Goal: Task Accomplishment & Management: Complete application form

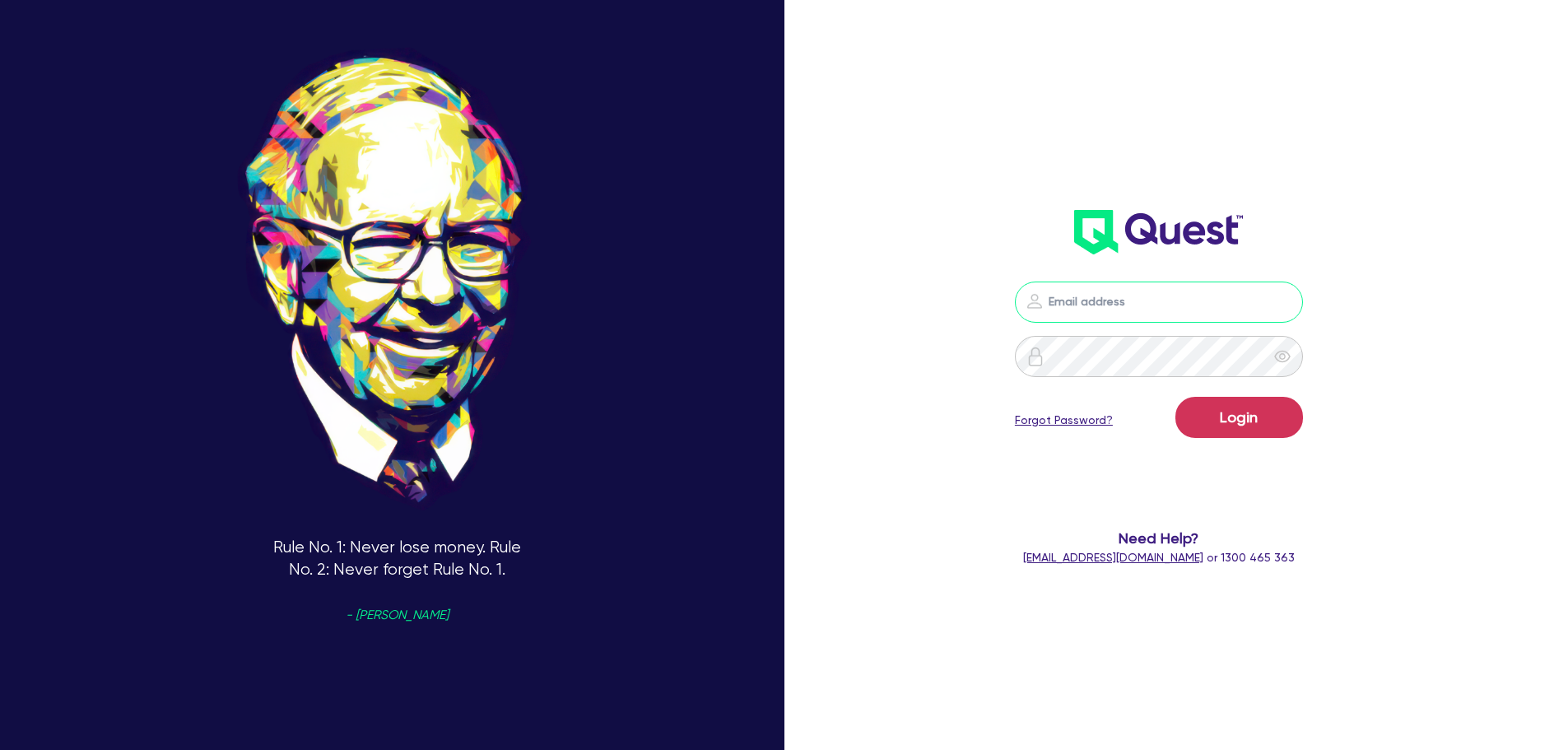
type input "[PERSON_NAME][EMAIL_ADDRESS][PERSON_NAME][DOMAIN_NAME]"
click at [1222, 448] on form "[PERSON_NAME][EMAIL_ADDRESS][PERSON_NAME][DOMAIN_NAME] Login Forgot Password? N…" at bounding box center [1160, 423] width 421 height 285
click at [1212, 423] on button "Login" at bounding box center [1239, 417] width 127 height 42
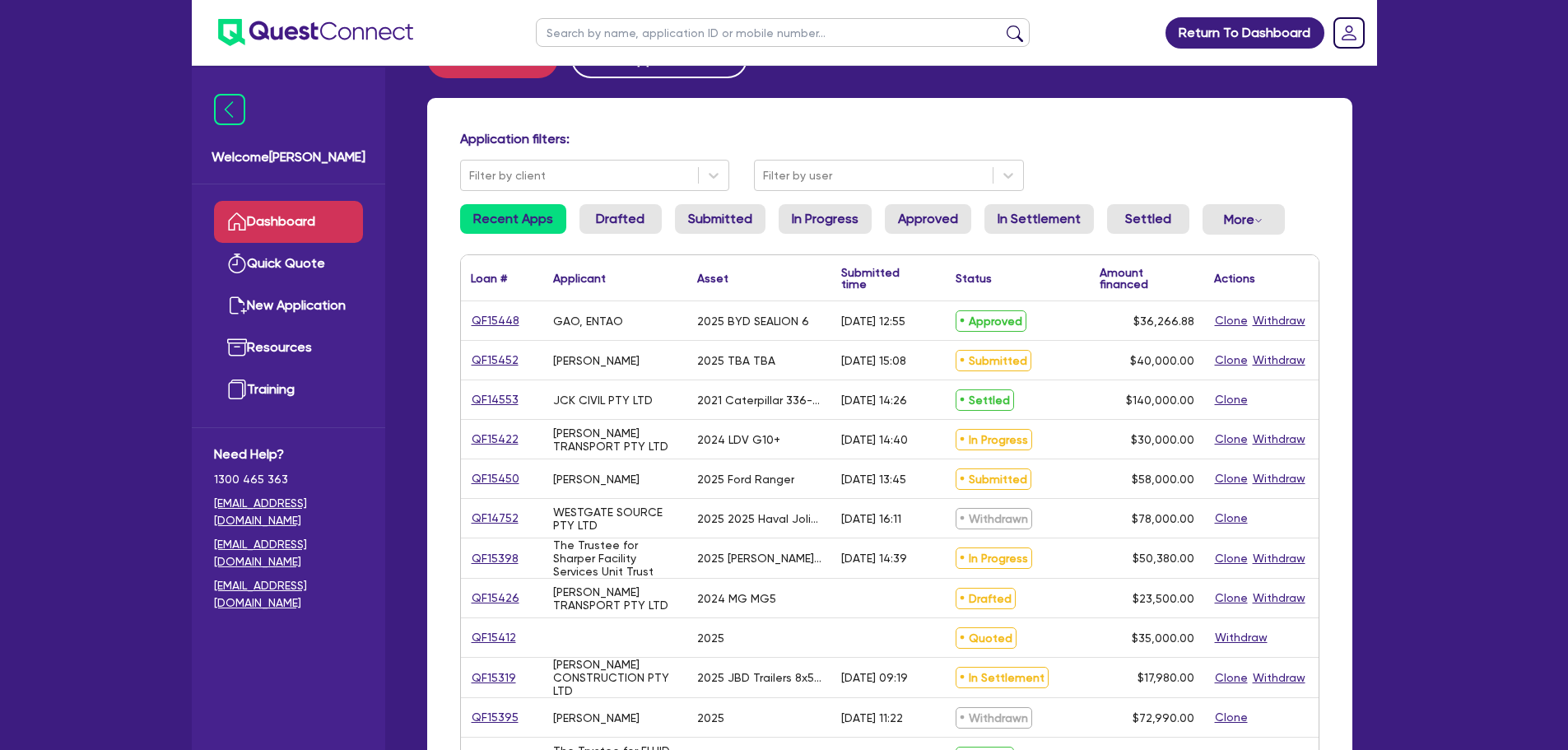
scroll to position [82, 0]
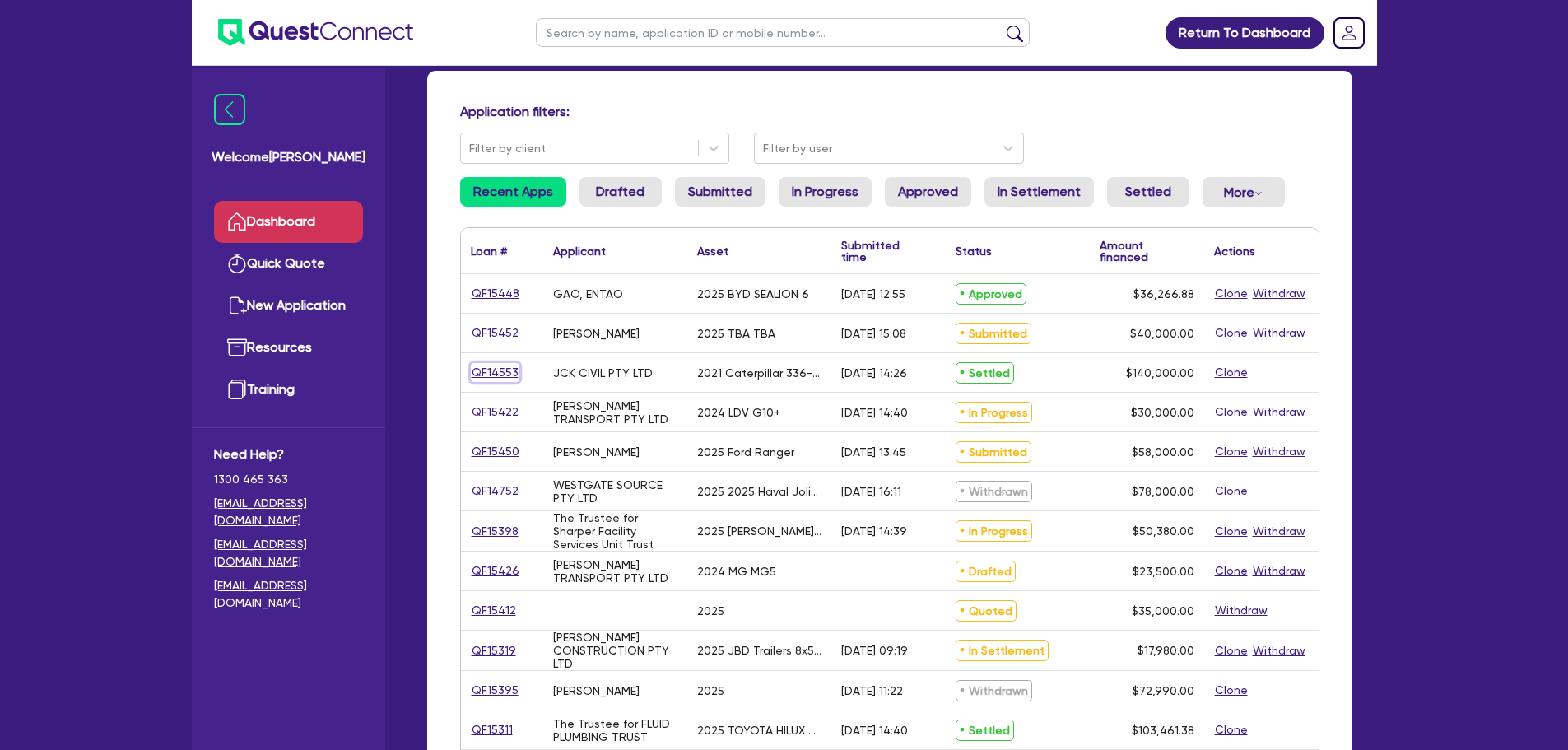
click at [499, 378] on link "QF14553" at bounding box center [496, 372] width 49 height 19
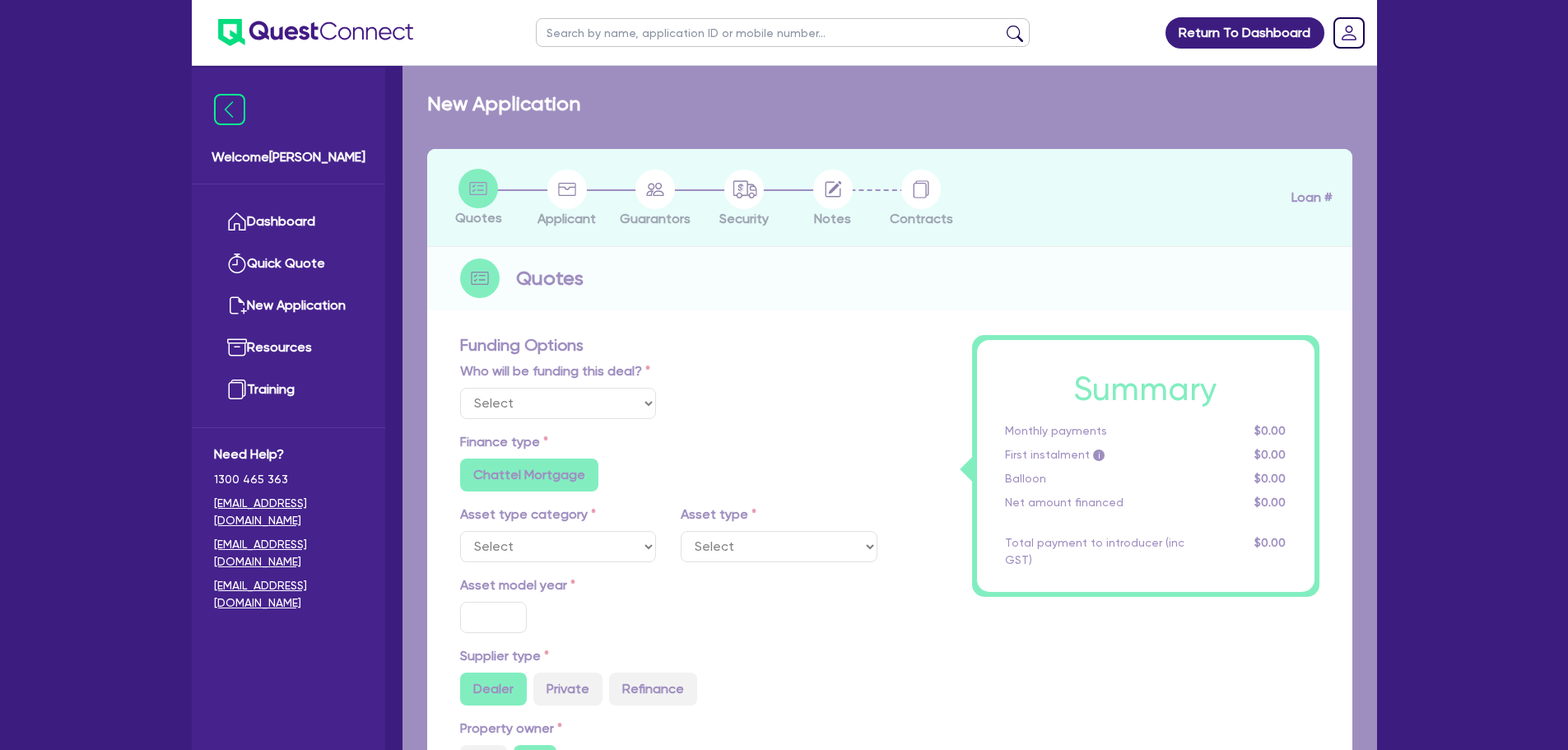
select select "Quest Finance - Own Book"
select select "PRIMARY_ASSETS"
type input "2021"
type input "264,000"
type input "124,000"
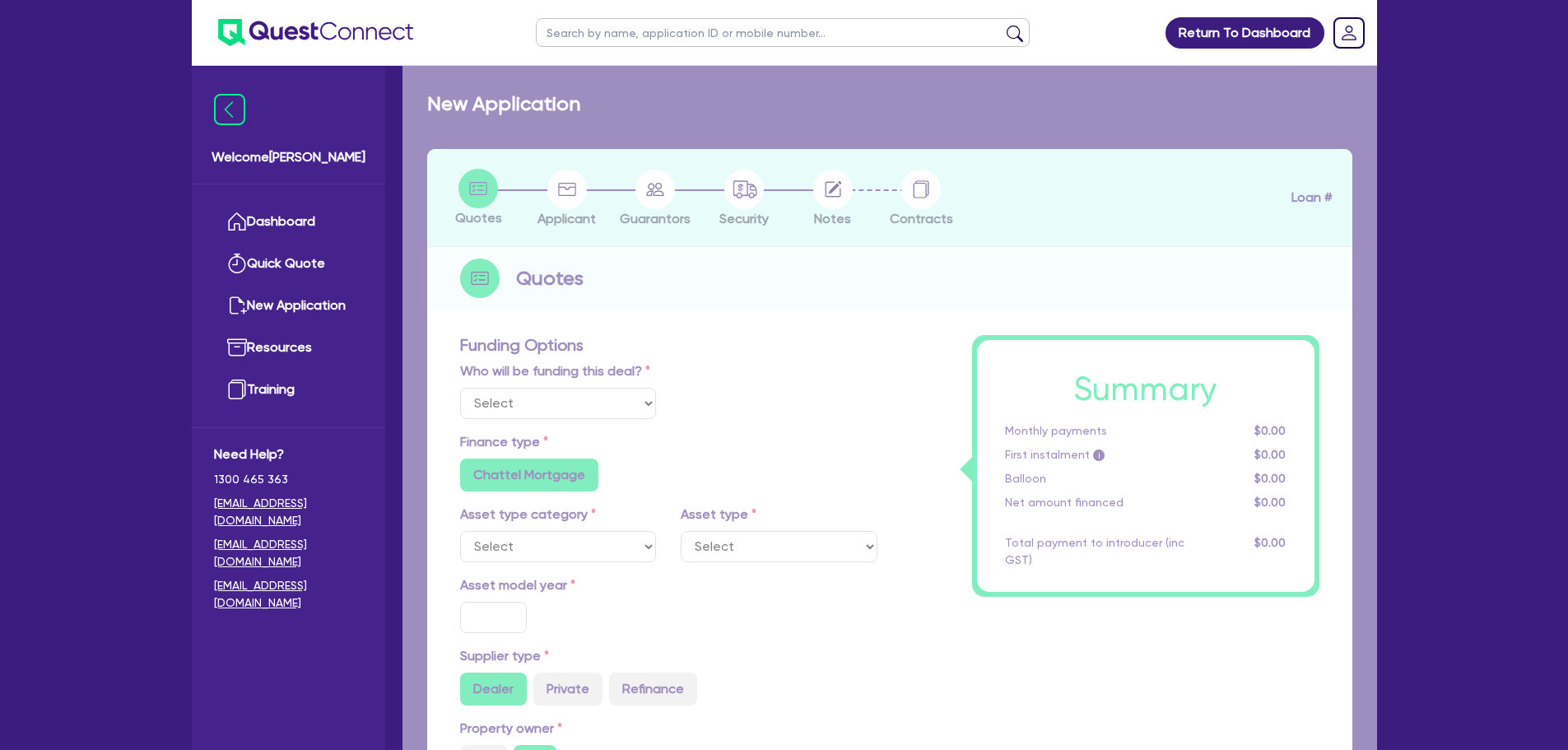
type input "30"
type input "79,200"
type input "7"
type input "9,800"
type input "17.95"
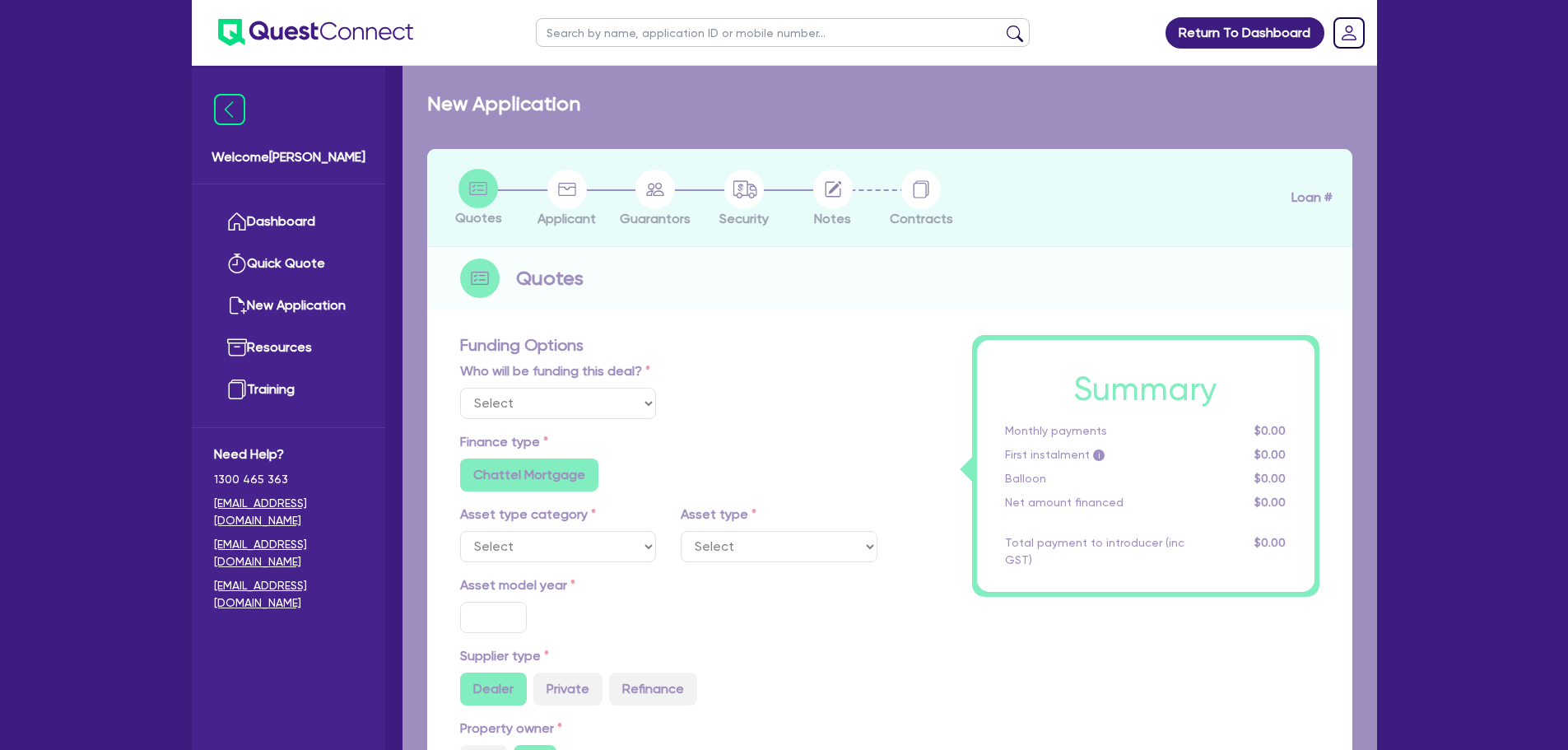
type input "900"
select select "YELLOW_GOODS_AND_EXCAVATORS"
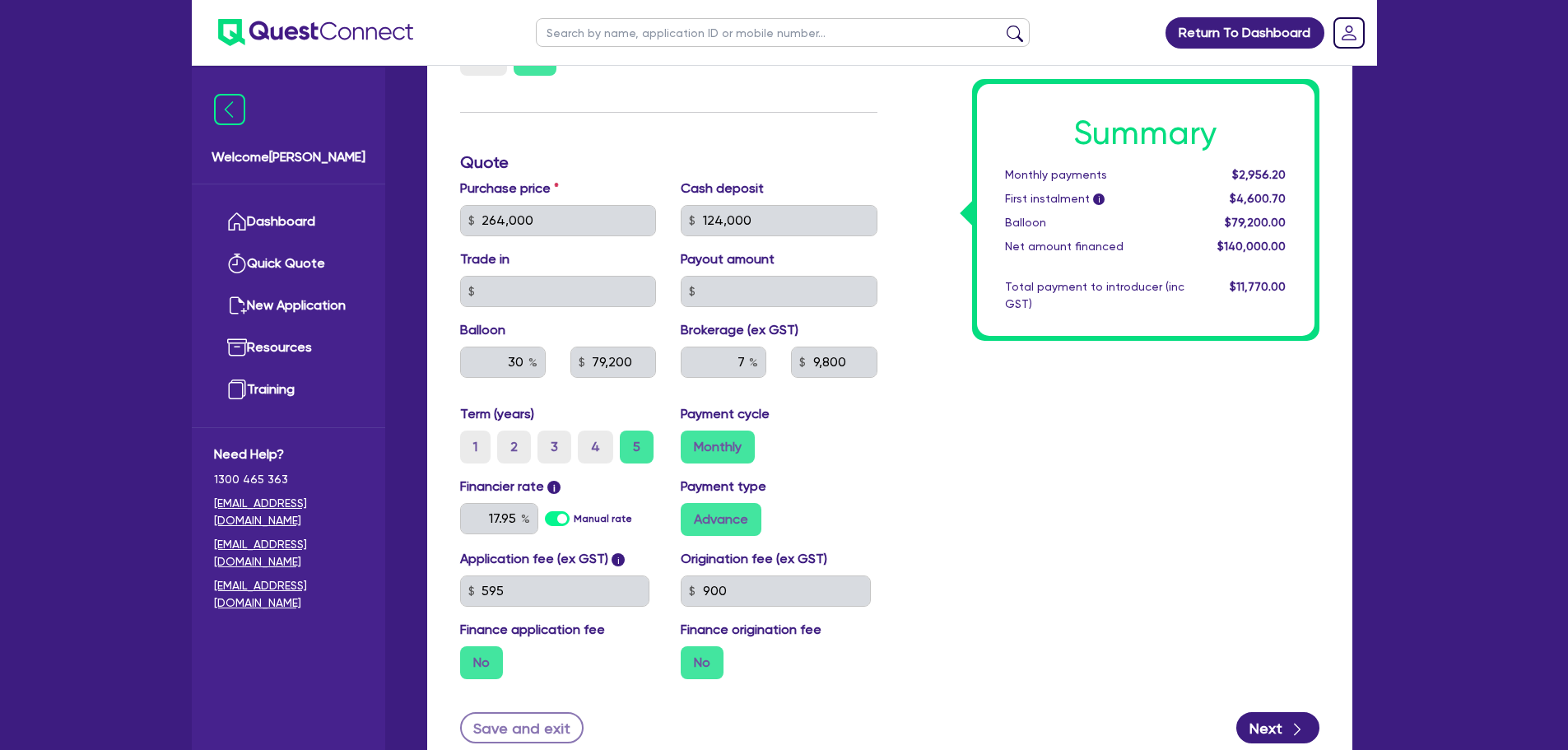
scroll to position [823, 0]
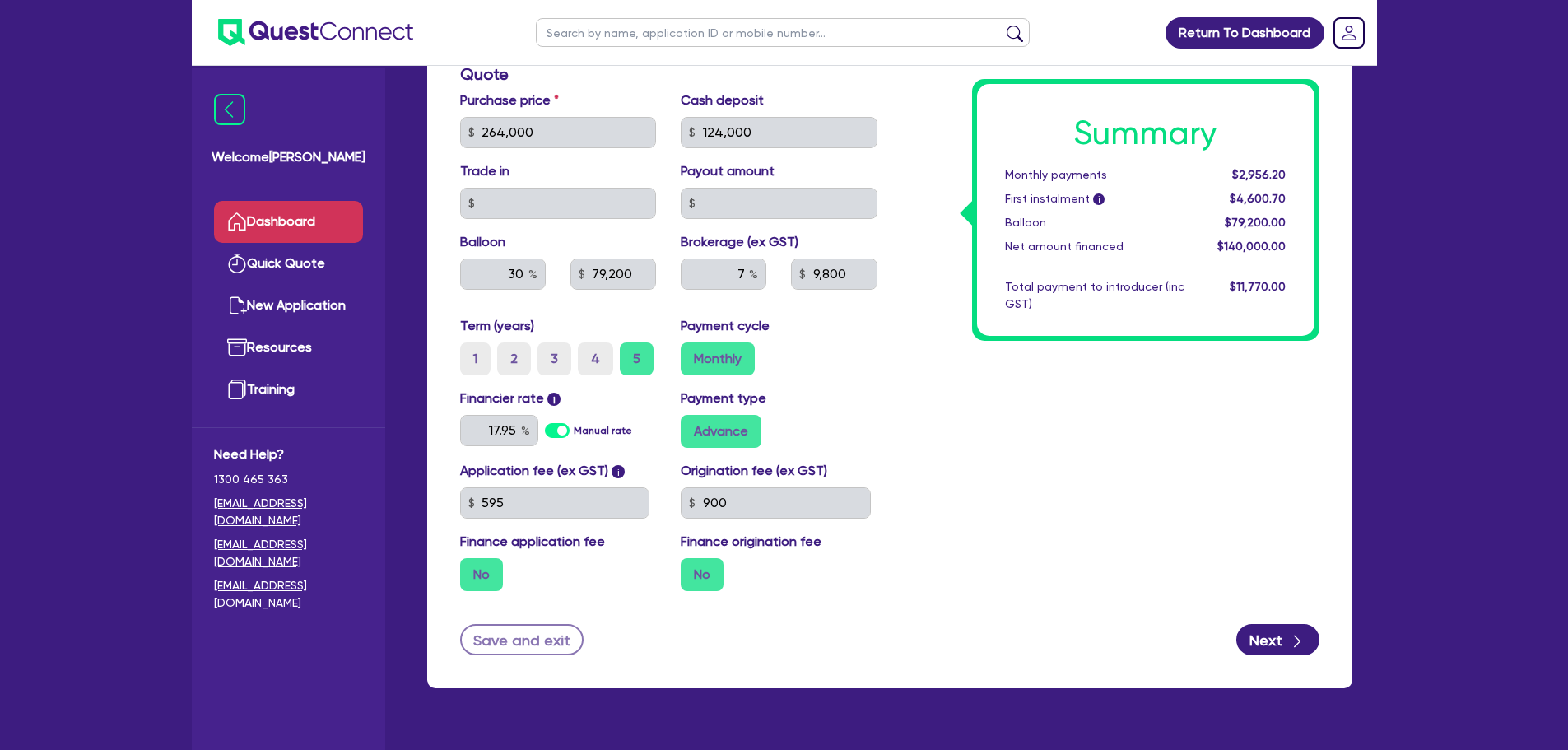
click at [316, 216] on link "Dashboard" at bounding box center [288, 222] width 149 height 42
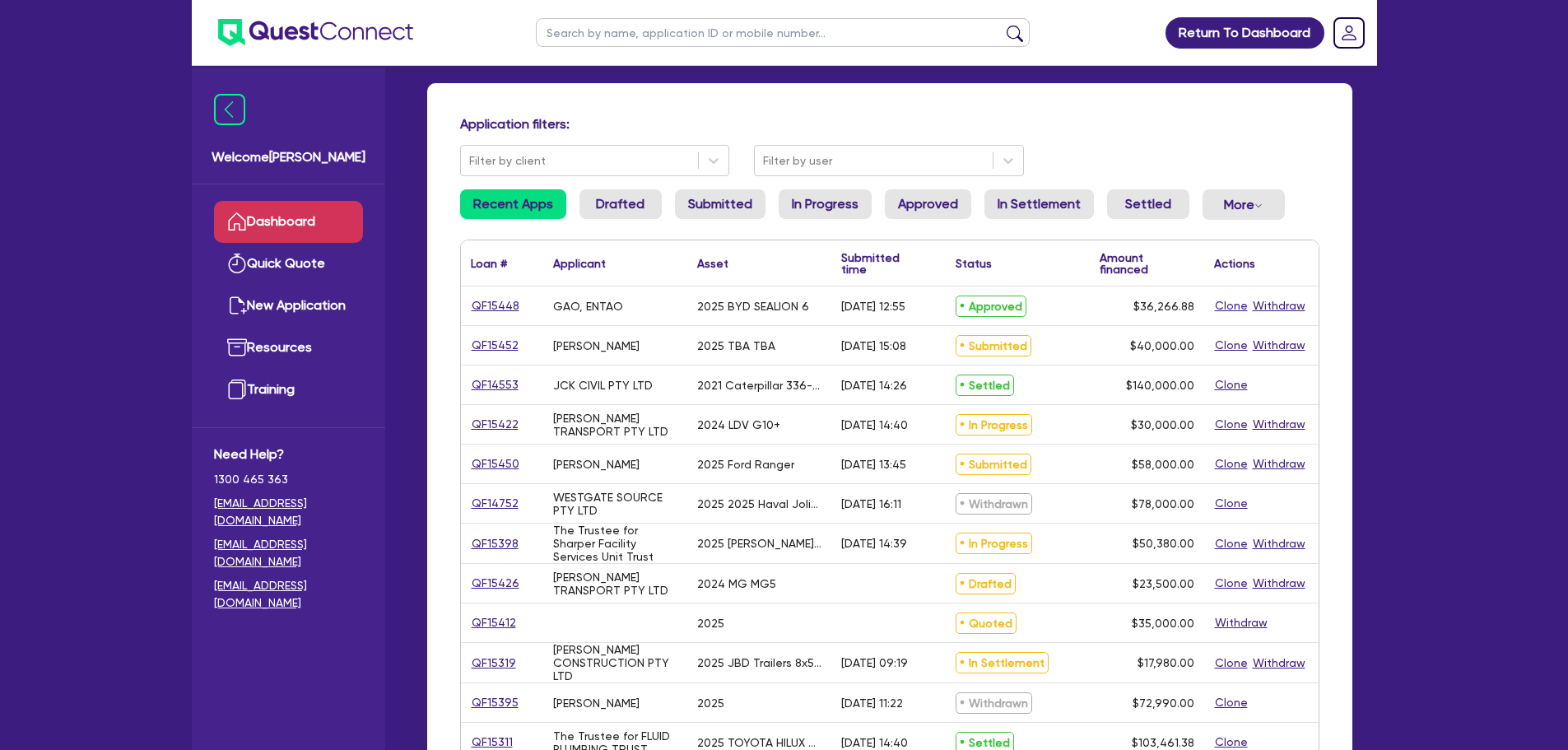
scroll to position [165, 0]
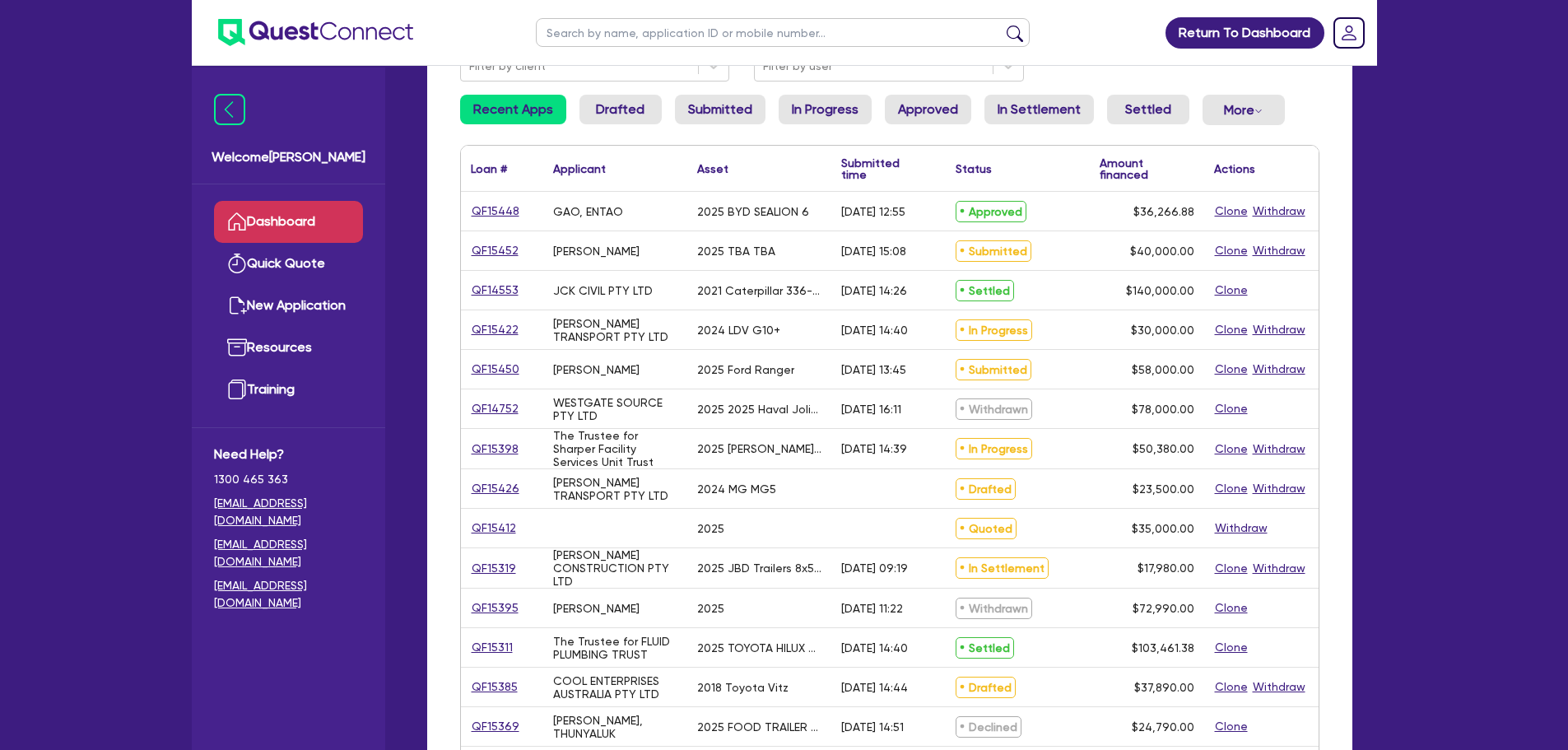
click at [909, 107] on link "Approved" at bounding box center [929, 109] width 87 height 29
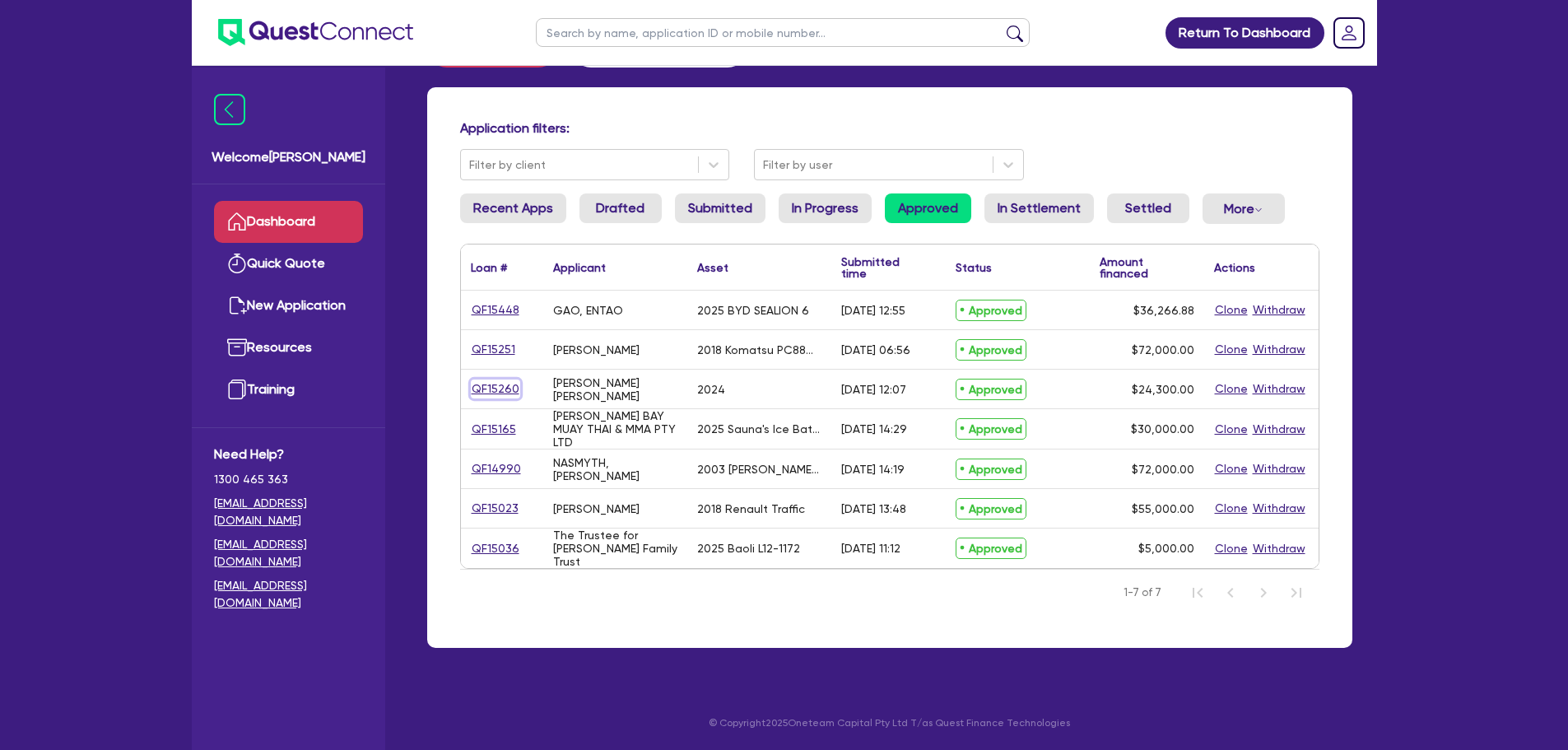
click at [513, 389] on link "QF15260" at bounding box center [496, 389] width 49 height 19
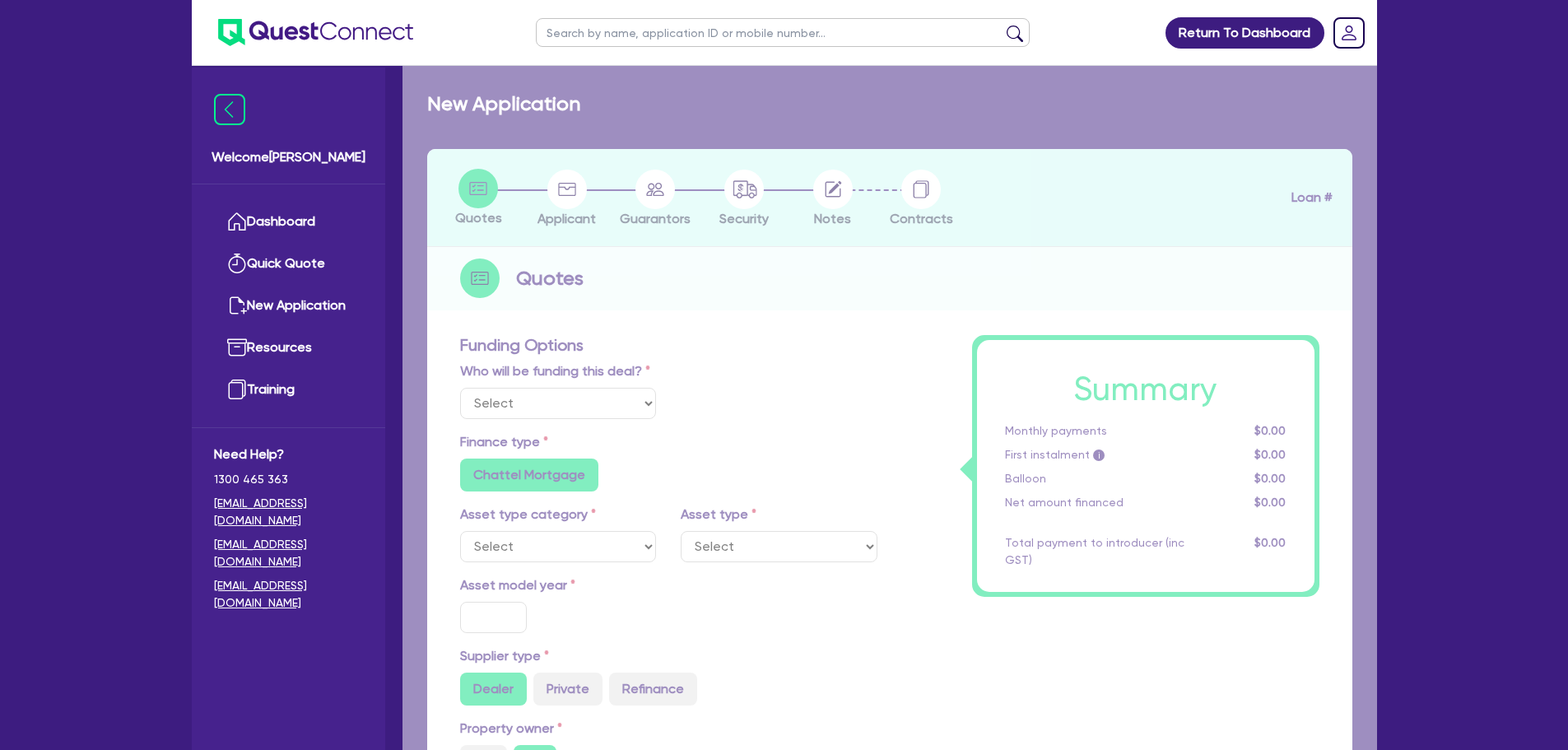
select select "Quest Finance - Own Book"
select select "CARS_AND_LIGHT_TRUCKS"
type input "2024"
type input "27,000"
type input "2,700"
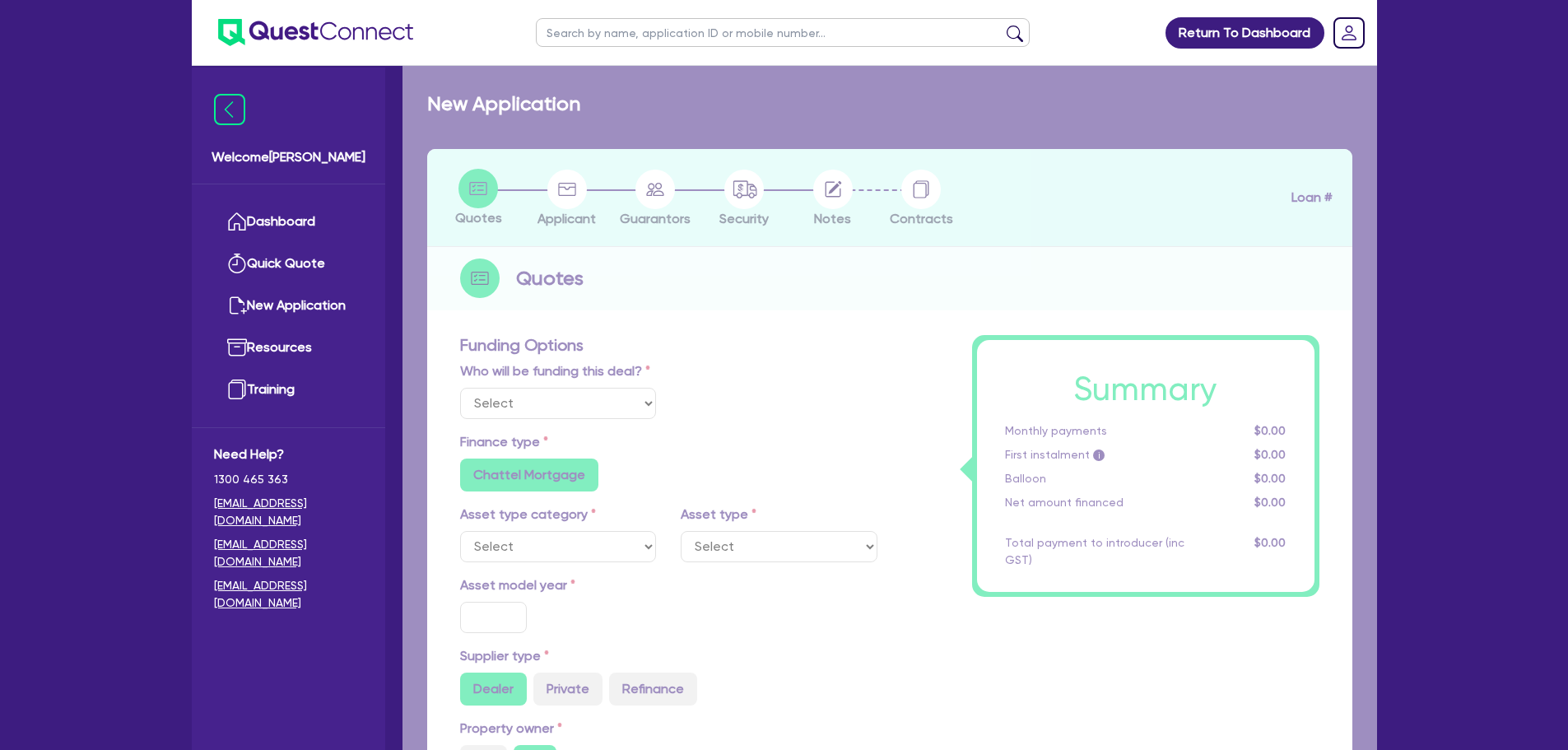
type input "35"
type input "9,450"
type input "10"
type input "2,430"
type input "17.95"
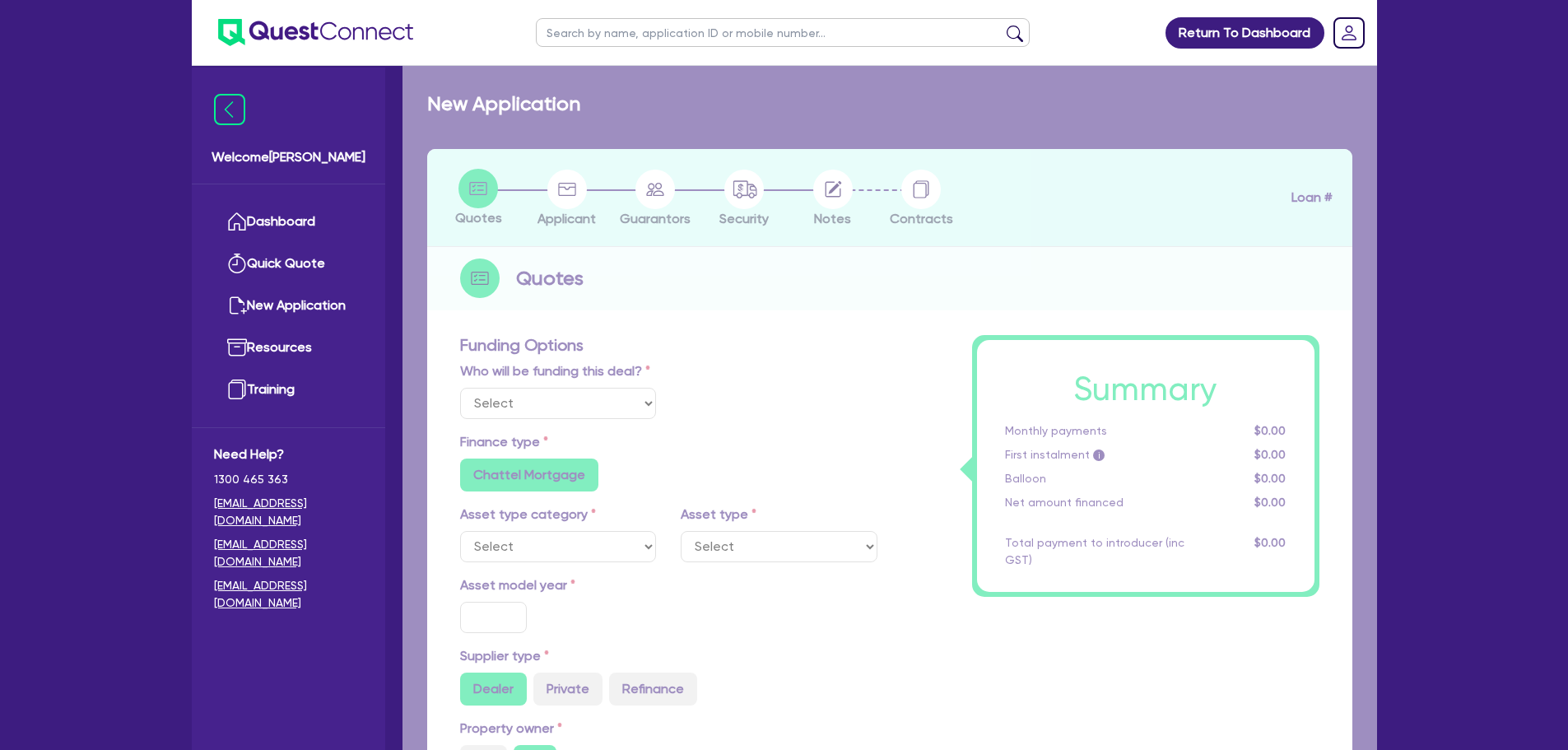
type input "900"
select select "PASSENGER_VEHICLES"
